Goal: Find specific page/section: Find specific page/section

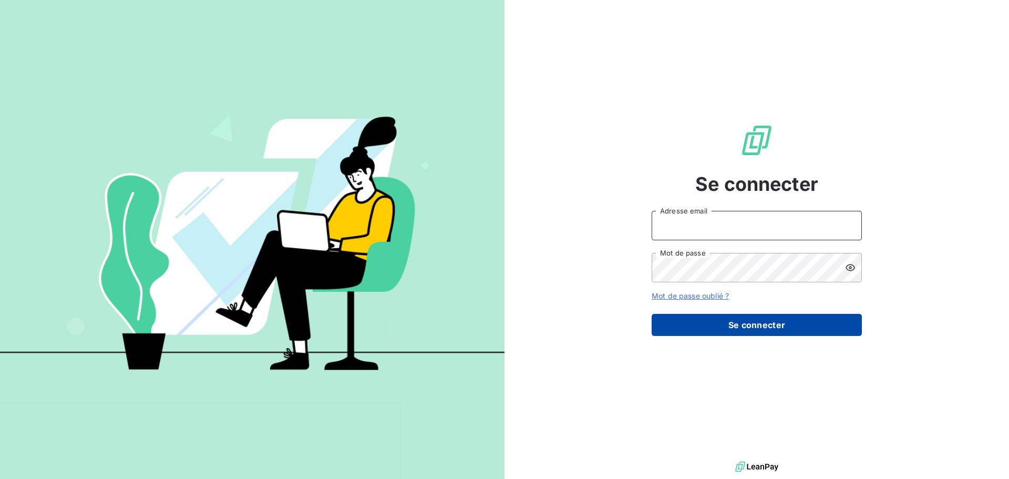
type input "[PERSON_NAME][EMAIL_ADDRESS][DOMAIN_NAME]"
click at [767, 319] on button "Se connecter" at bounding box center [757, 325] width 210 height 22
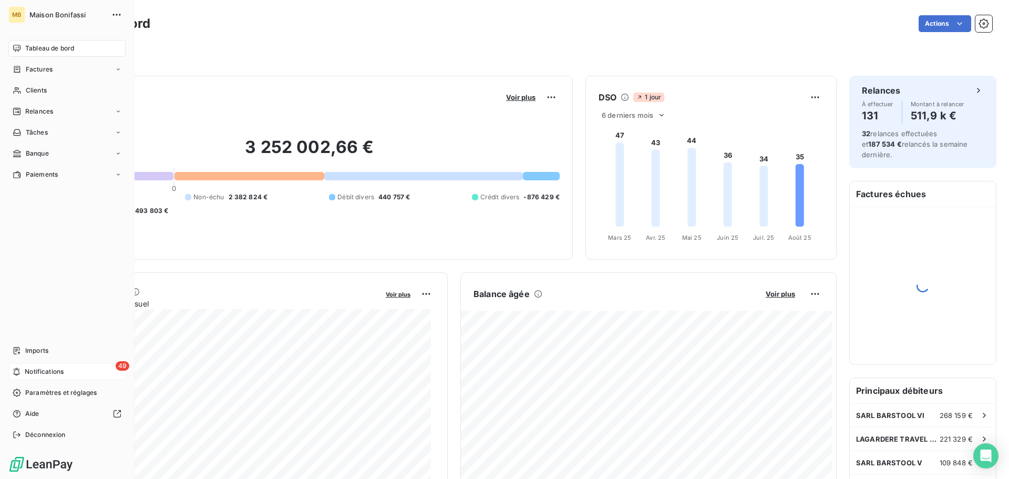
click at [32, 372] on span "Notifications" at bounding box center [44, 371] width 39 height 9
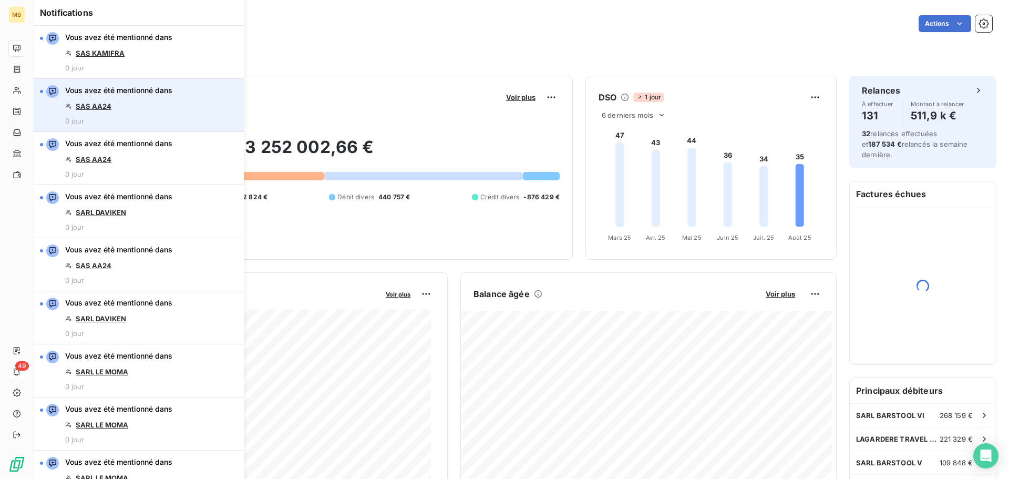
click at [99, 102] on link "SAS AA24" at bounding box center [94, 106] width 36 height 8
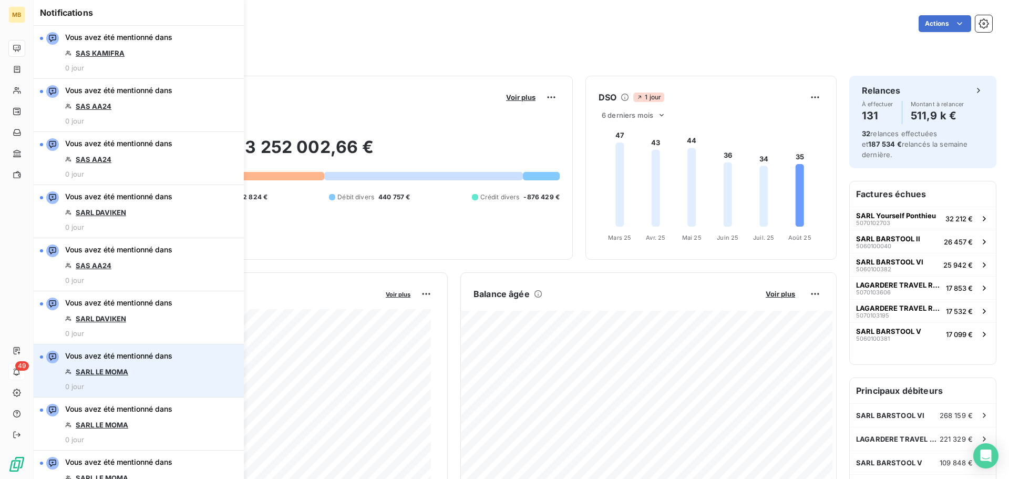
click at [118, 372] on link "SARL LE MOMA" at bounding box center [102, 371] width 53 height 8
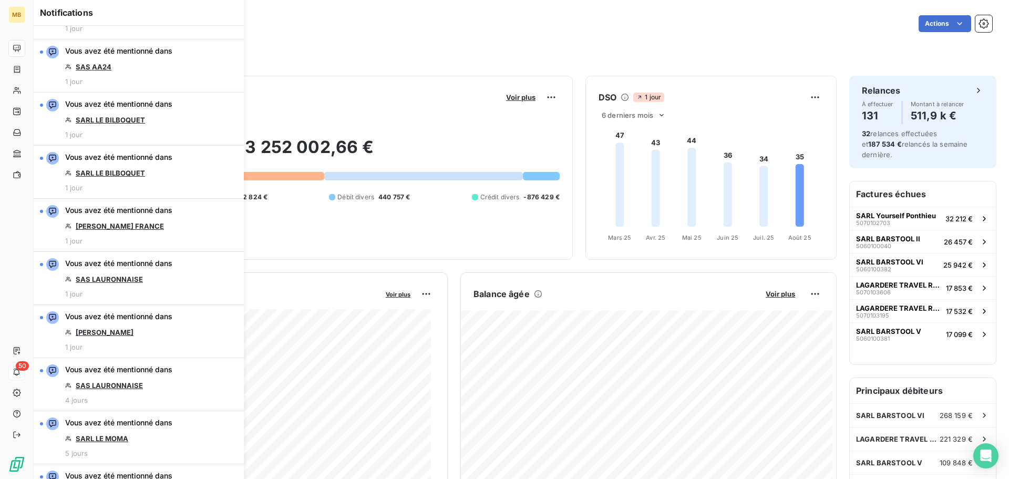
scroll to position [1419, 0]
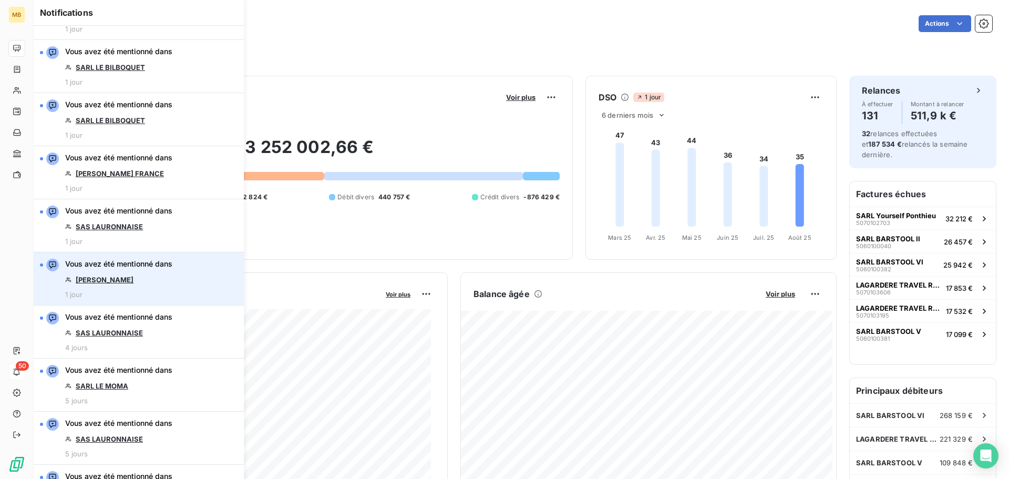
click at [119, 281] on link "[PERSON_NAME]" at bounding box center [105, 279] width 58 height 8
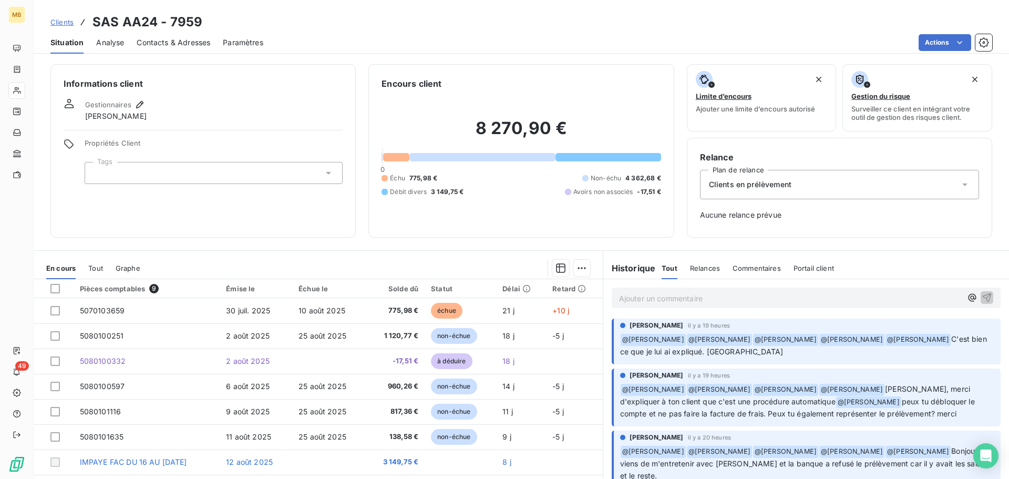
click at [725, 302] on p "Ajouter un commentaire ﻿" at bounding box center [790, 298] width 343 height 13
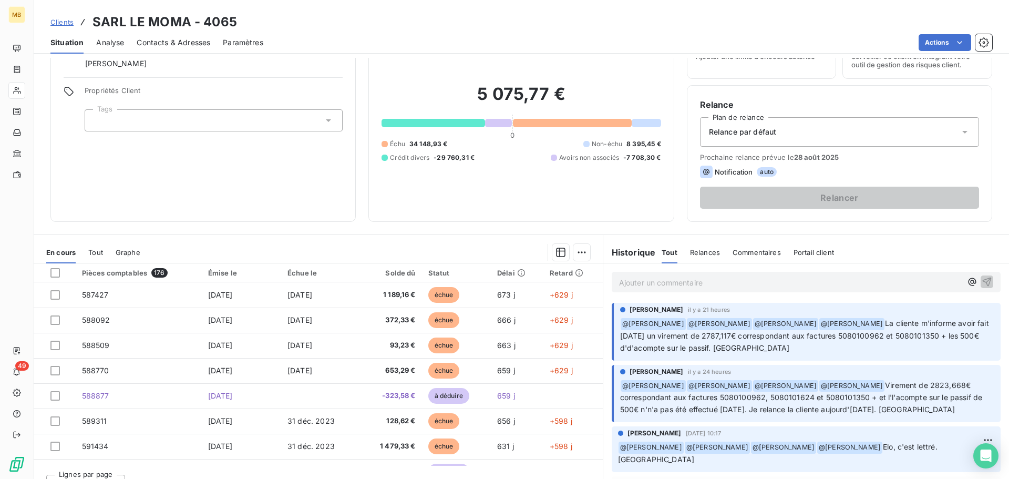
scroll to position [71, 0]
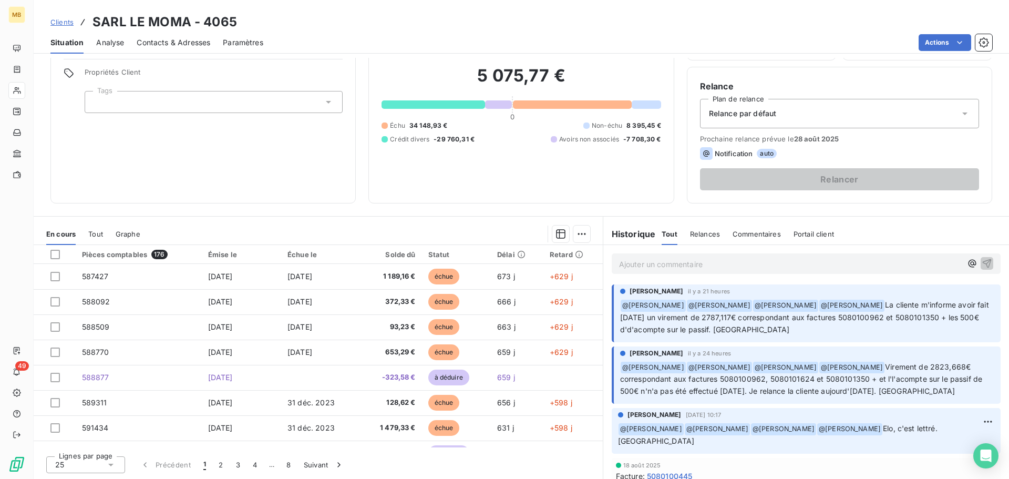
click at [703, 263] on p "Ajouter un commentaire ﻿" at bounding box center [790, 264] width 343 height 13
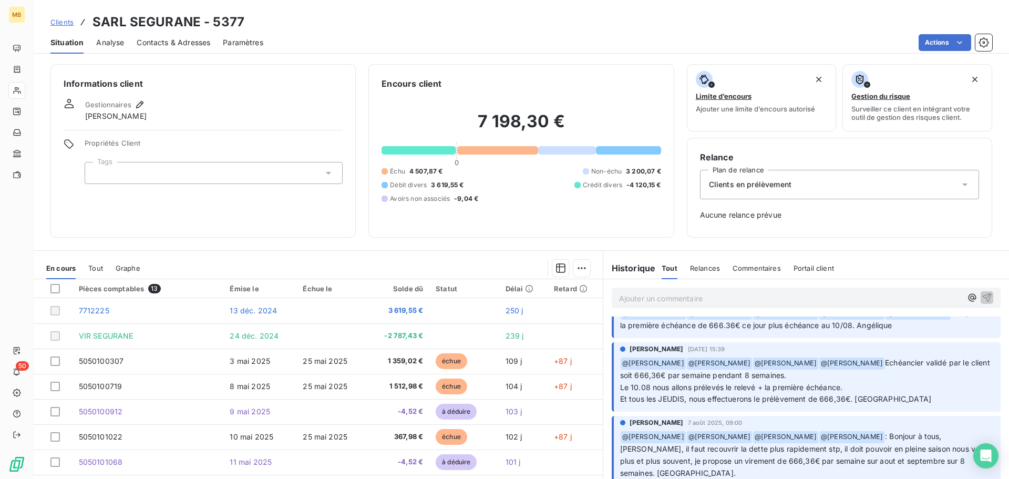
scroll to position [315, 0]
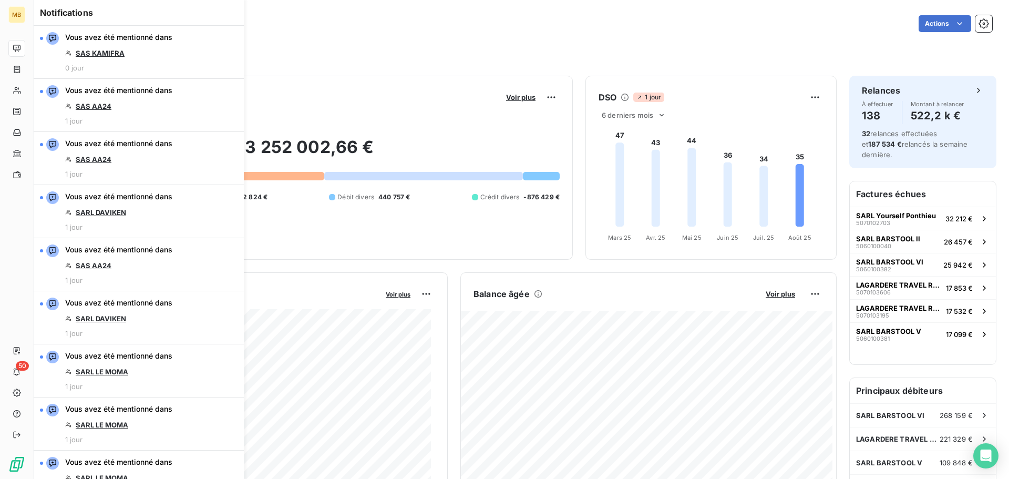
scroll to position [1419, 0]
